Goal: Information Seeking & Learning: Learn about a topic

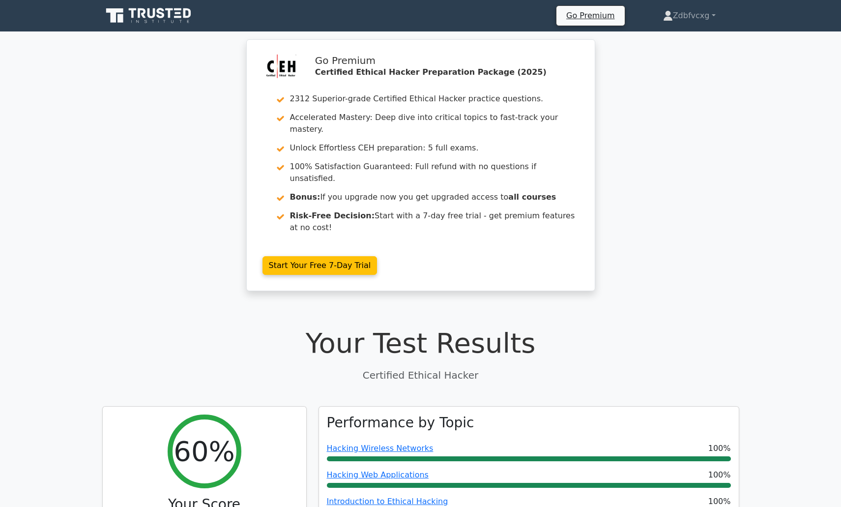
click at [150, 21] on icon at bounding box center [149, 15] width 94 height 19
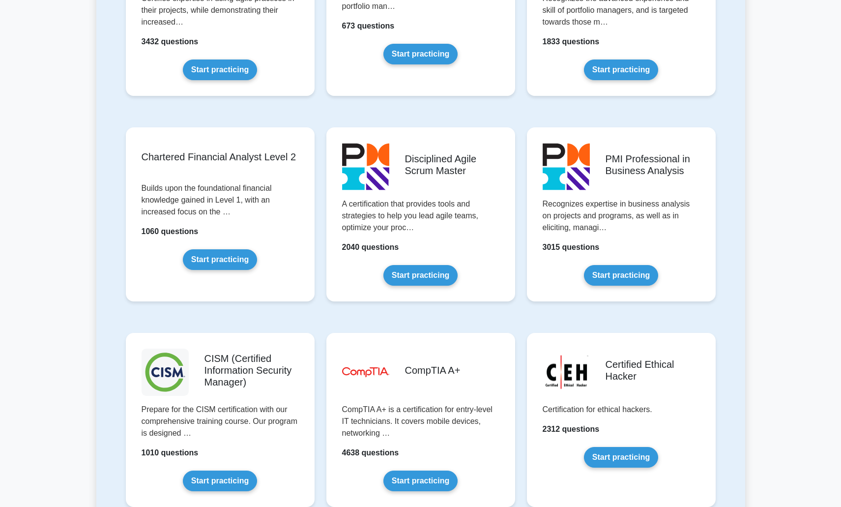
scroll to position [1227, 0]
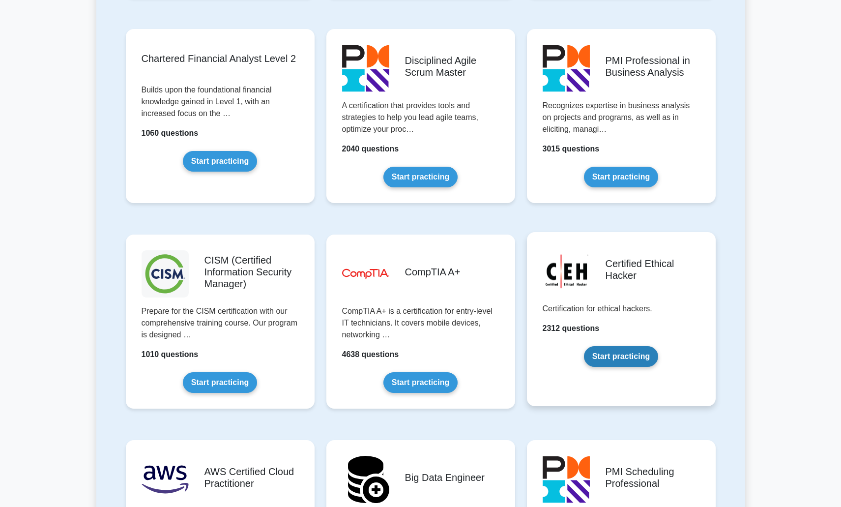
click at [614, 361] on link "Start practicing" at bounding box center [621, 356] width 74 height 21
